Goal: Transaction & Acquisition: Subscribe to service/newsletter

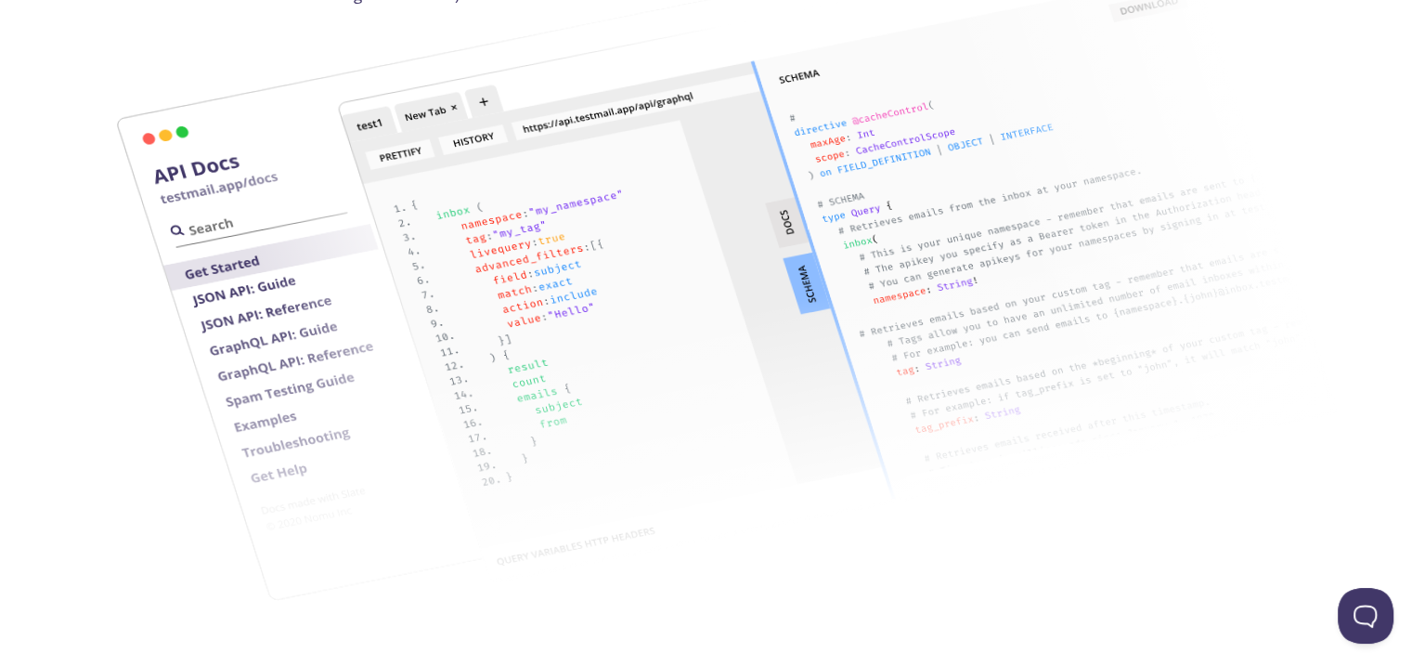
scroll to position [2608, 0]
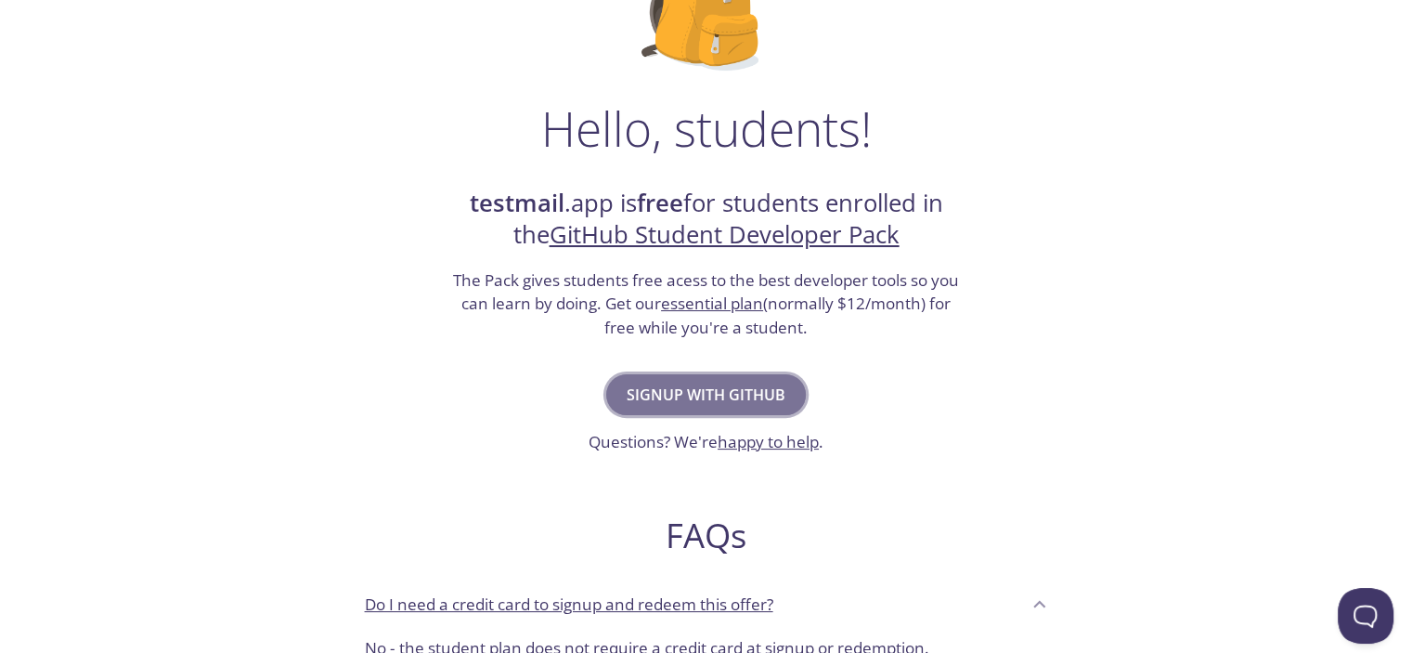
click at [737, 408] on button "Signup with GitHub" at bounding box center [706, 394] width 200 height 41
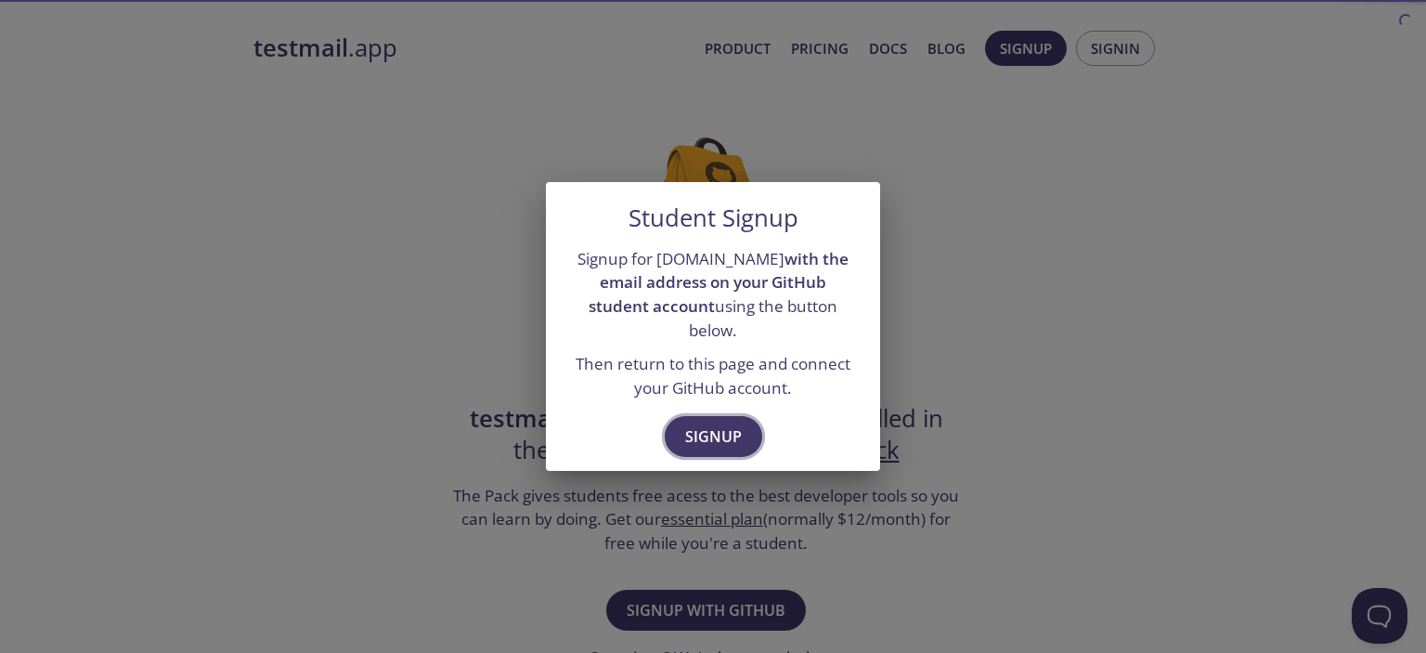
click at [722, 430] on span "Signup" at bounding box center [713, 436] width 57 height 26
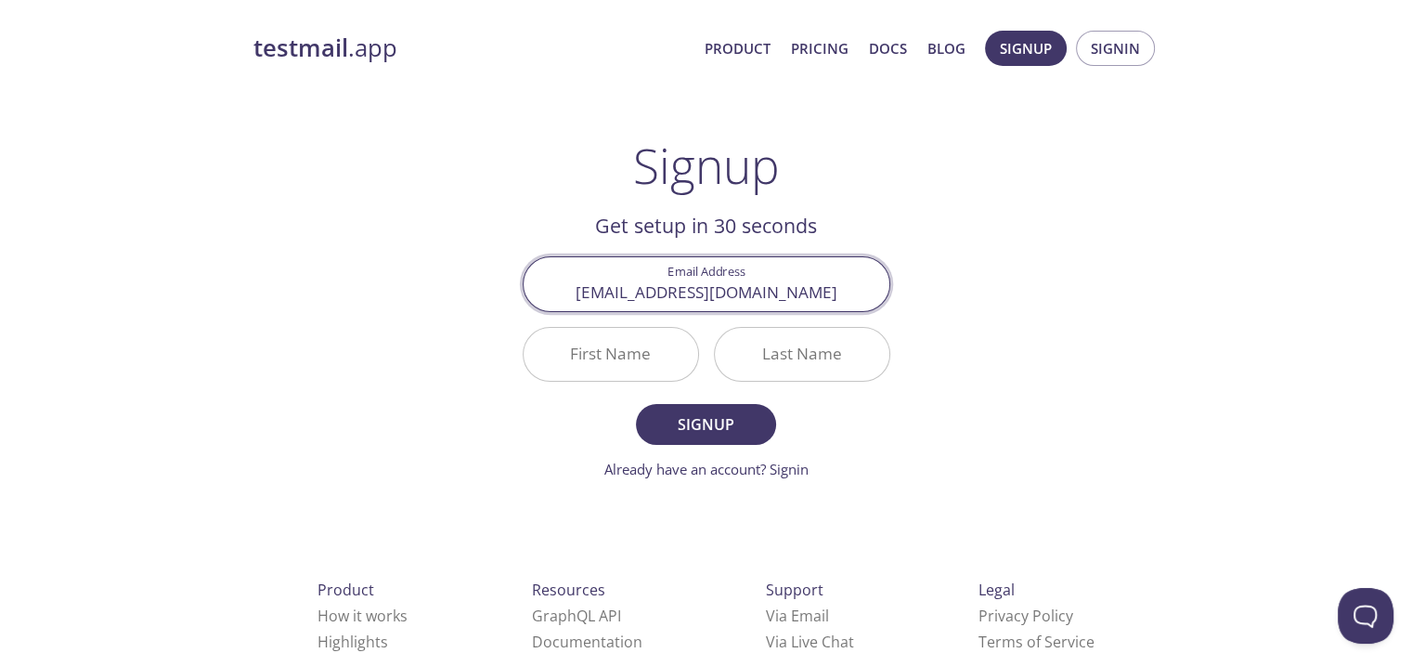
type input "[EMAIL_ADDRESS][DOMAIN_NAME]"
click at [620, 374] on input "First Name" at bounding box center [611, 354] width 175 height 53
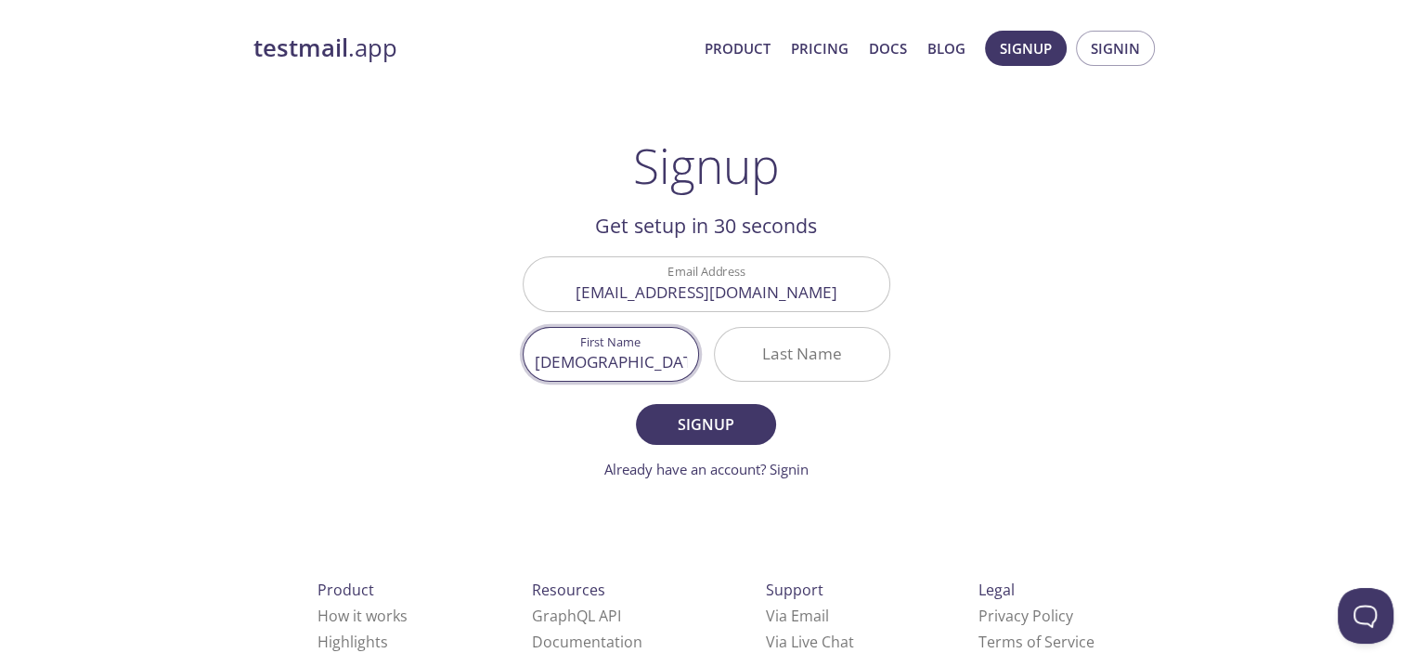
type input "Muhammad"
click at [747, 368] on input "Last Name" at bounding box center [802, 354] width 175 height 53
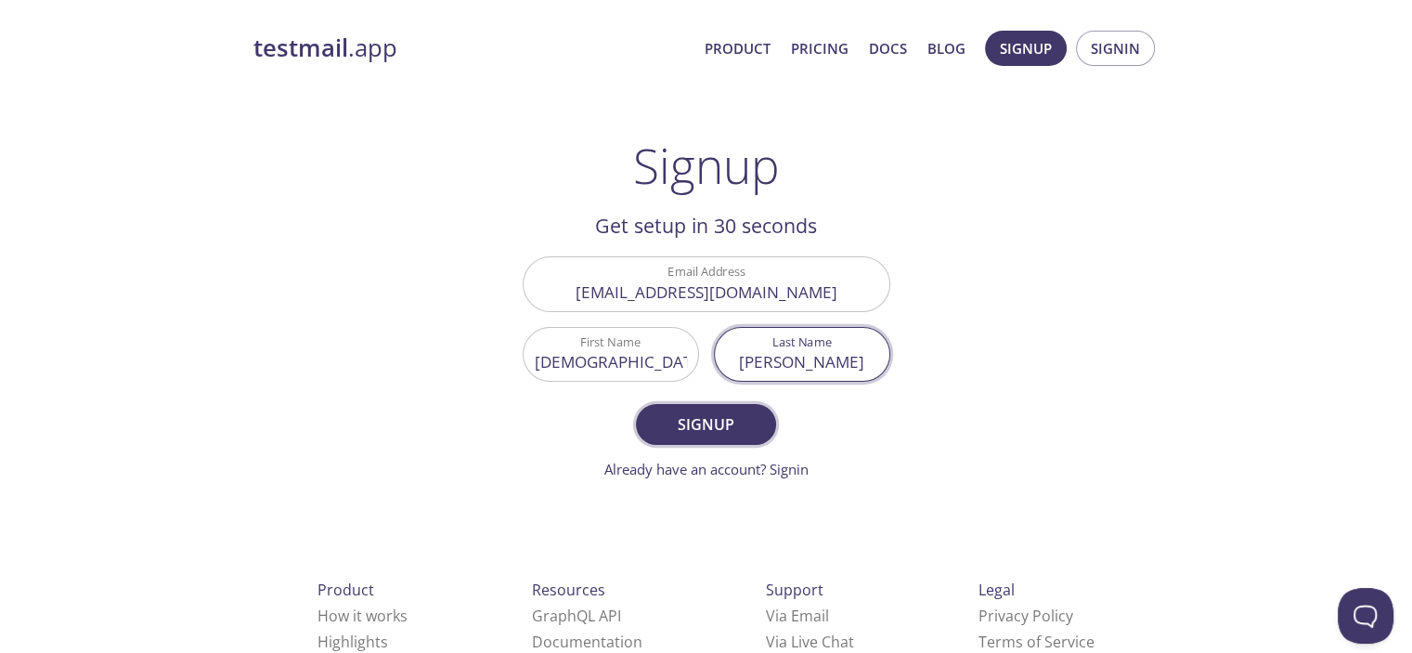
type input "Bin Sikandar"
click at [735, 433] on span "Signup" at bounding box center [706, 424] width 98 height 26
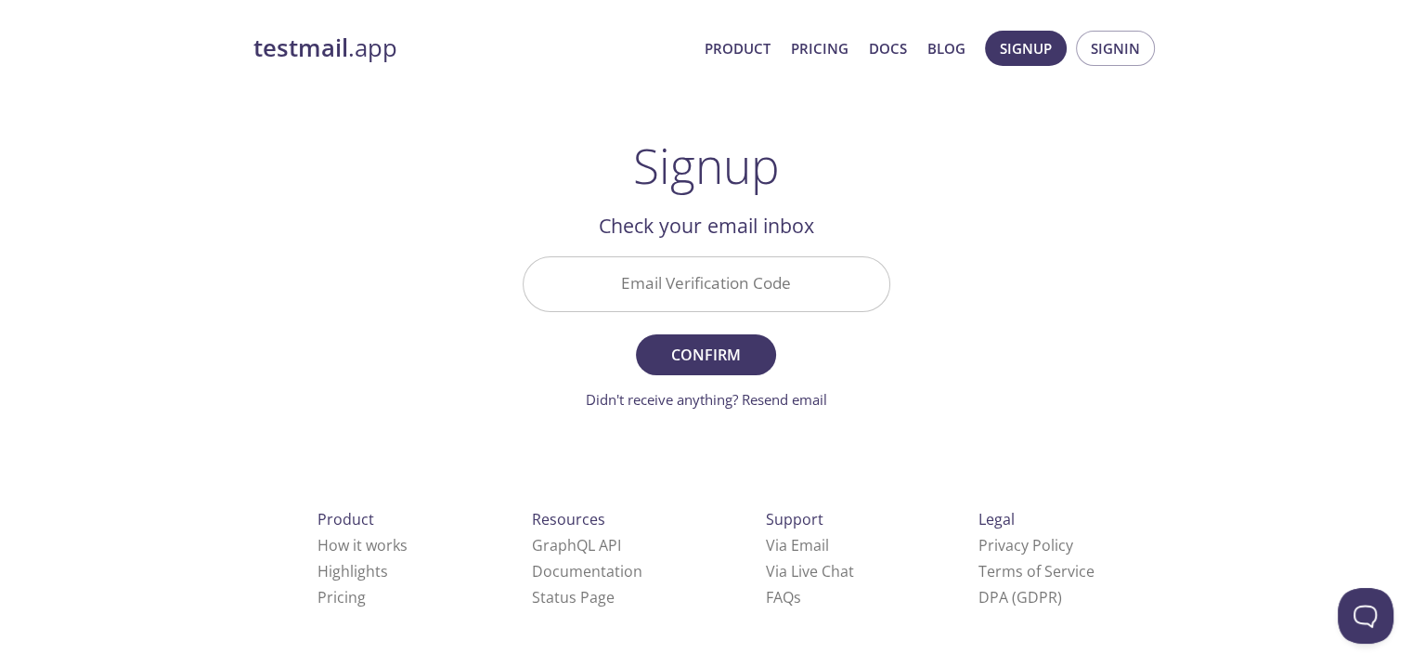
click at [706, 241] on h2 "Check your email inbox" at bounding box center [707, 226] width 368 height 32
click at [698, 269] on input "Email Verification Code" at bounding box center [707, 283] width 366 height 53
paste input "1ZWZLSU"
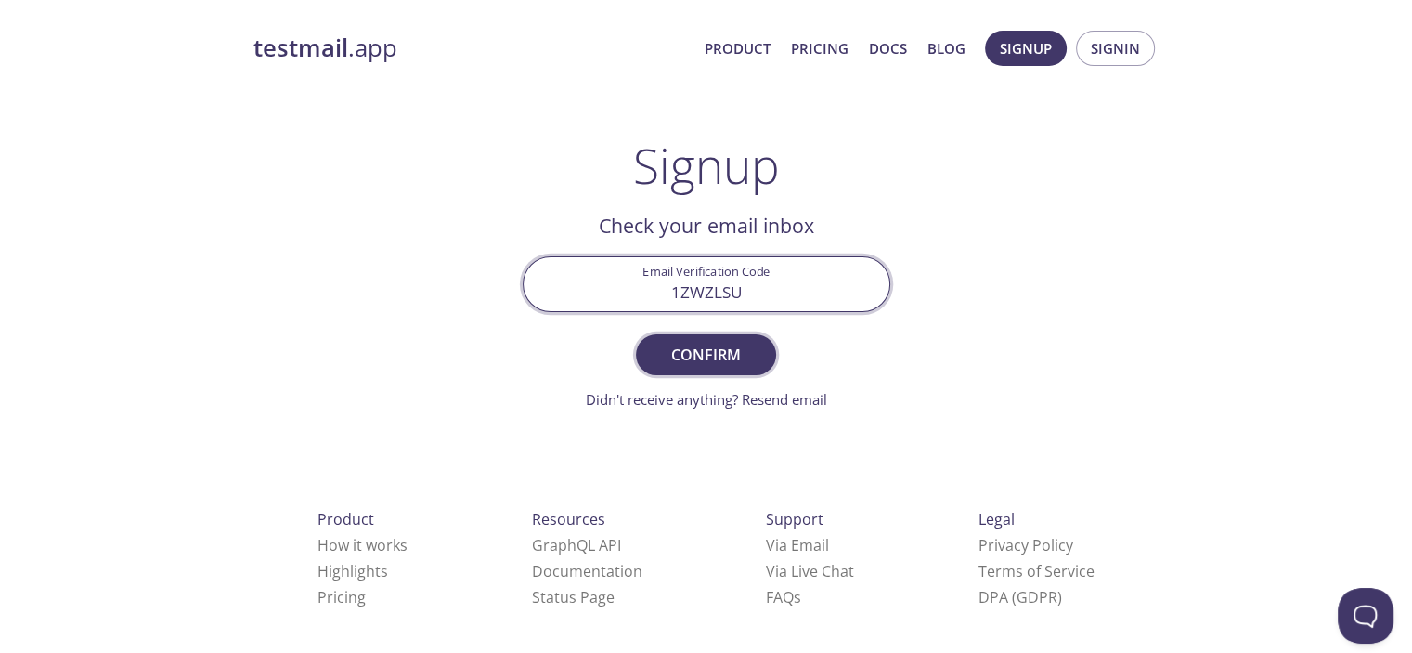
type input "1ZWZLSU"
click at [706, 364] on span "Confirm" at bounding box center [706, 355] width 98 height 26
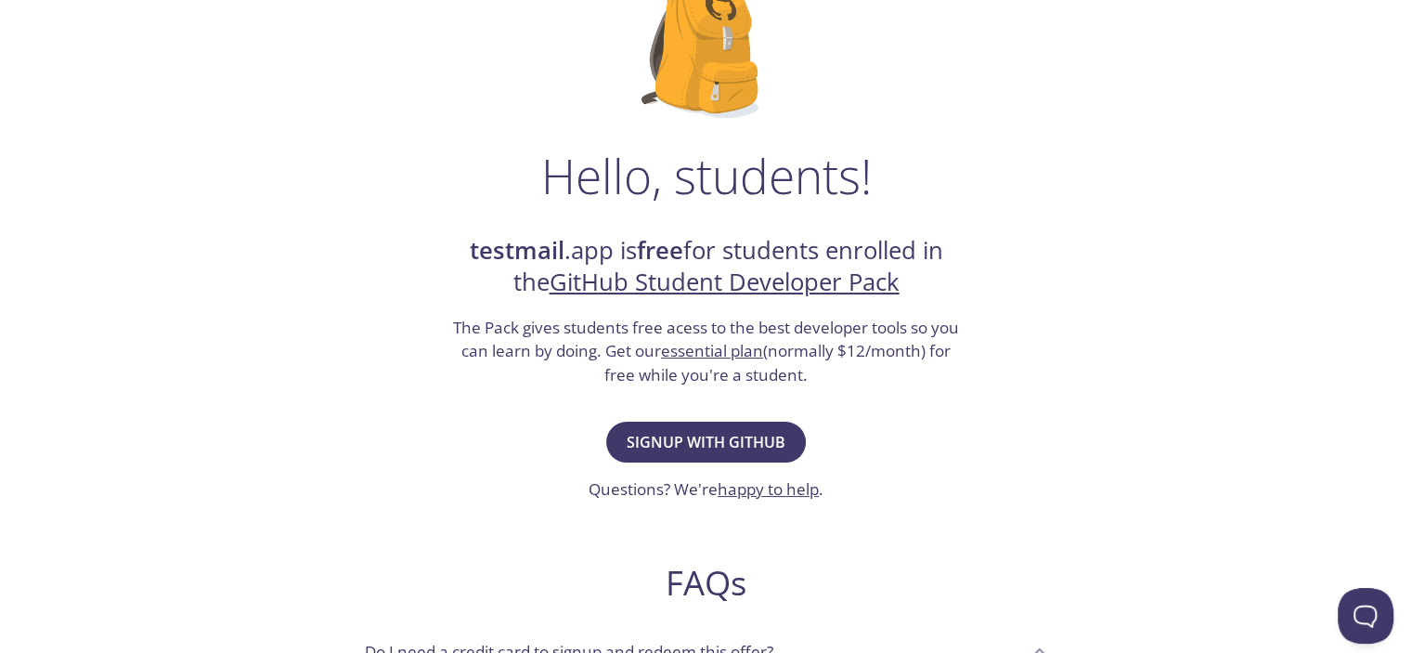
scroll to position [181, 0]
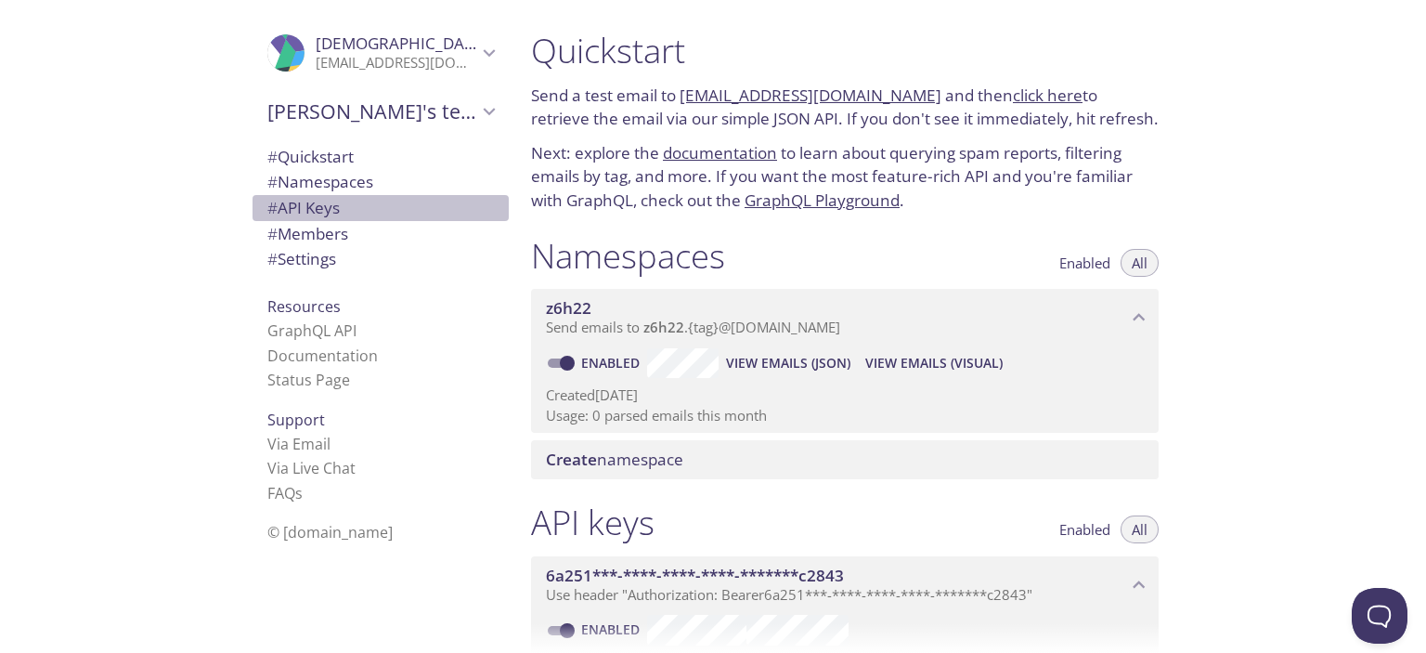
click at [299, 216] on span "# API Keys" at bounding box center [303, 207] width 72 height 21
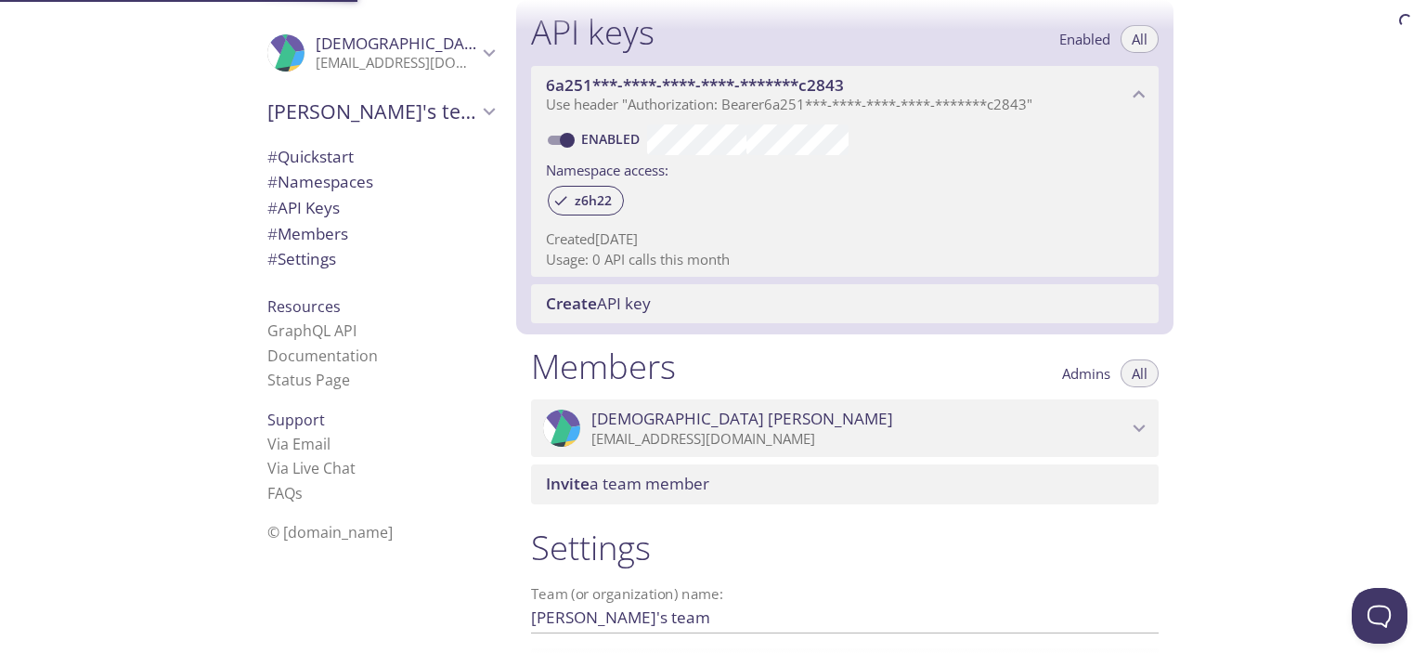
scroll to position [501, 0]
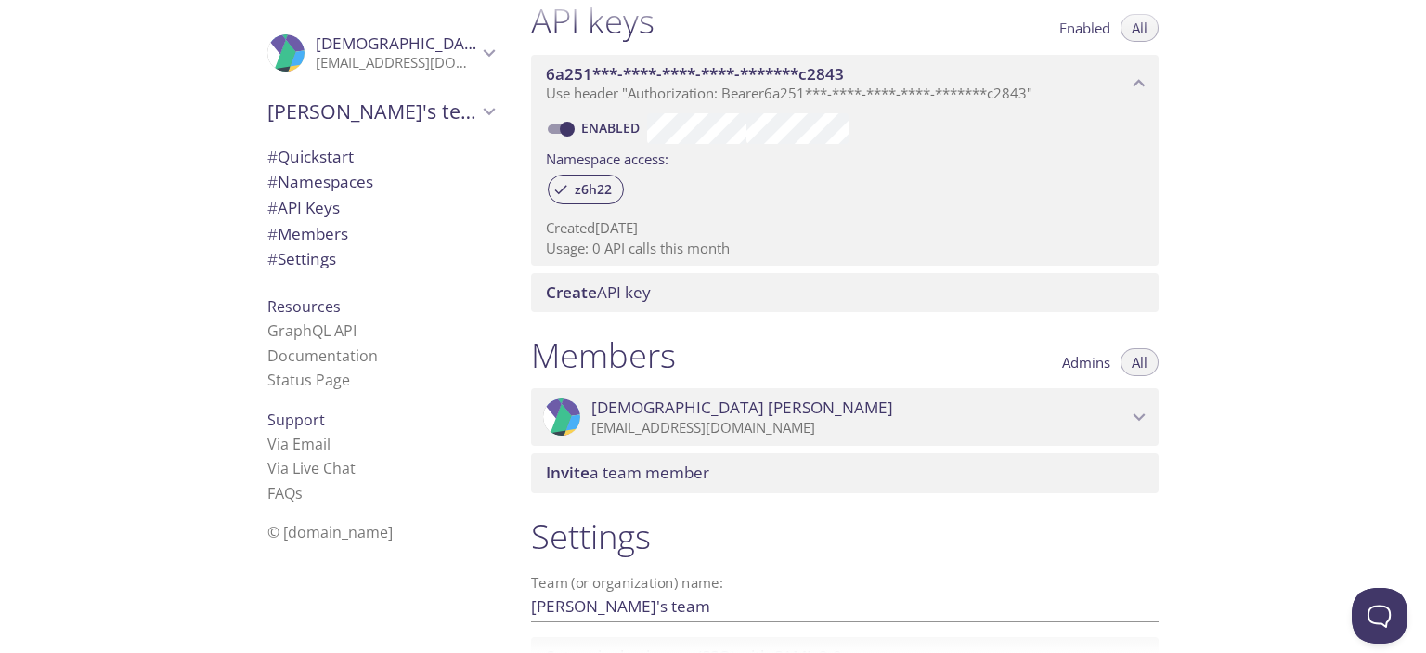
click at [1109, 113] on div "Enabled" at bounding box center [845, 127] width 598 height 32
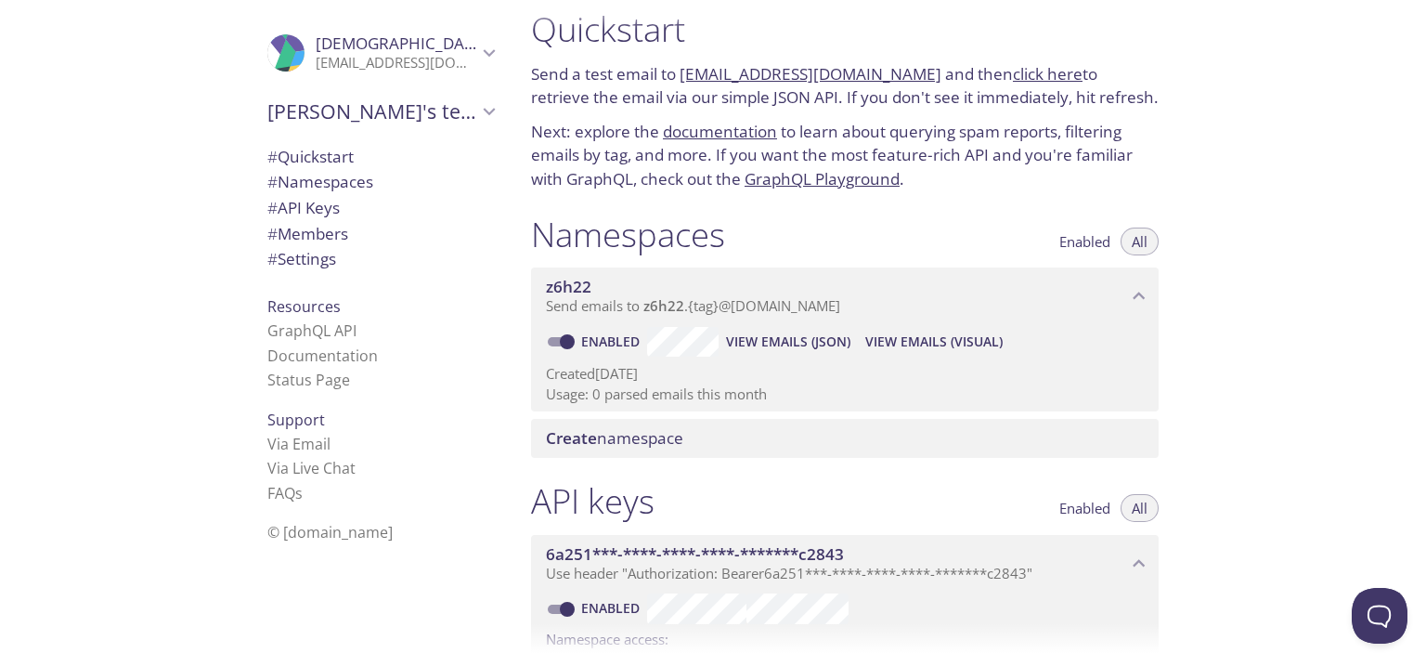
scroll to position [0, 0]
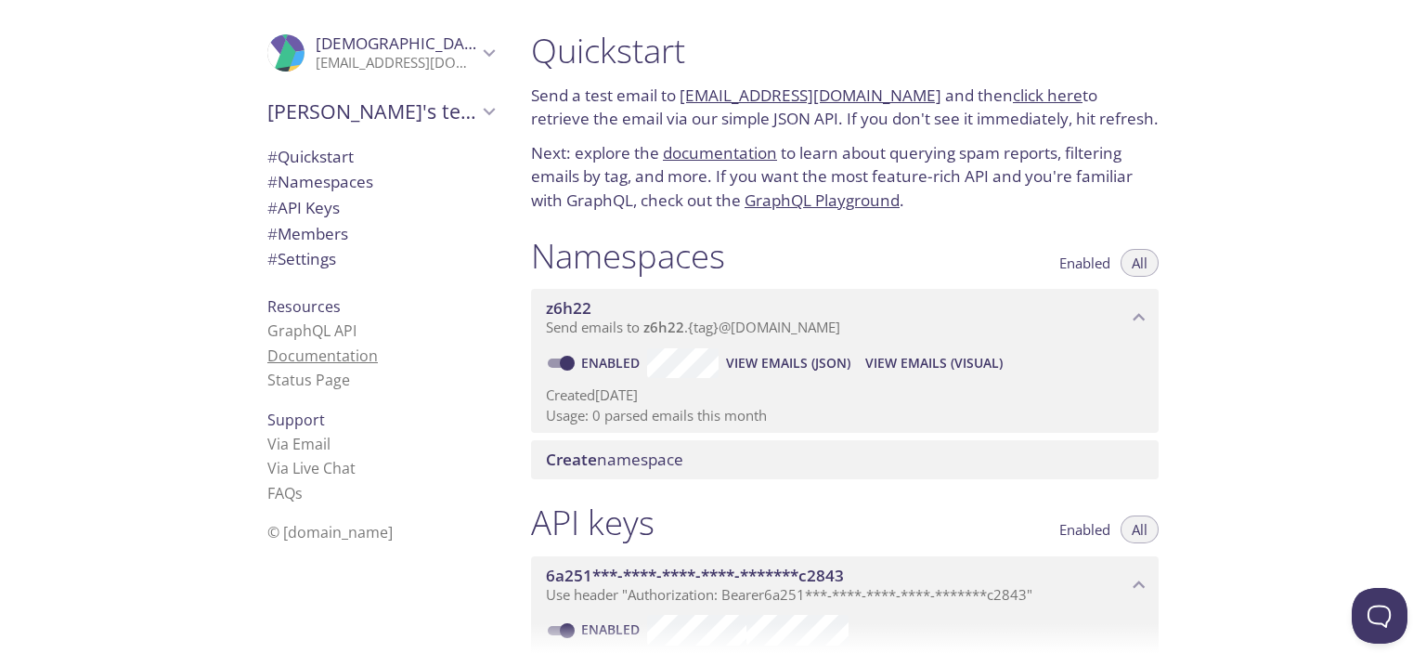
click at [312, 349] on link "Documentation" at bounding box center [322, 355] width 111 height 20
